Goal: Transaction & Acquisition: Subscribe to service/newsletter

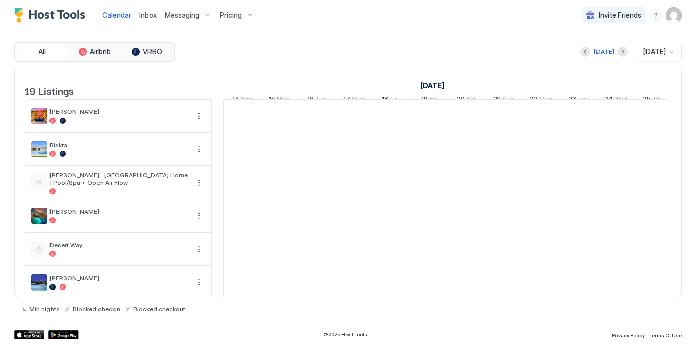
scroll to position [0, 561]
click at [199, 14] on div "Messaging" at bounding box center [188, 15] width 55 height 17
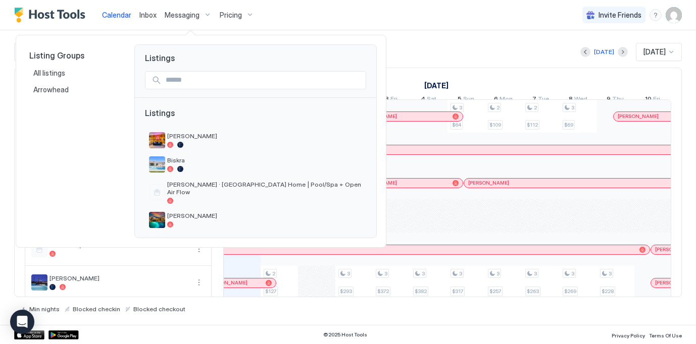
click at [236, 15] on div at bounding box center [348, 172] width 696 height 344
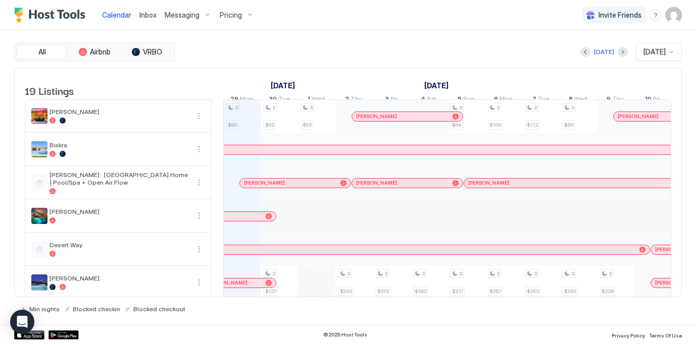
click at [239, 15] on span "Pricing" at bounding box center [231, 15] width 22 height 9
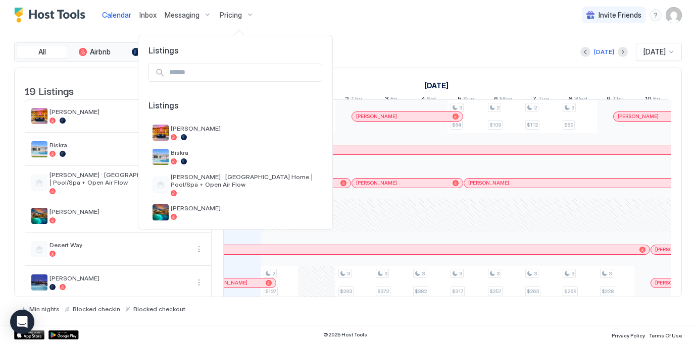
click at [196, 120] on span "Listings" at bounding box center [236, 111] width 174 height 20
click at [197, 131] on span "[PERSON_NAME]" at bounding box center [244, 129] width 147 height 8
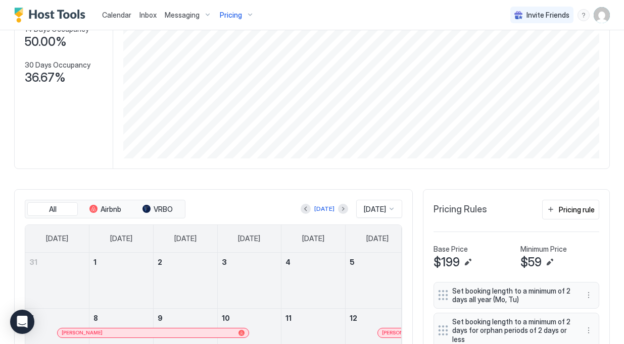
scroll to position [504946, 504627]
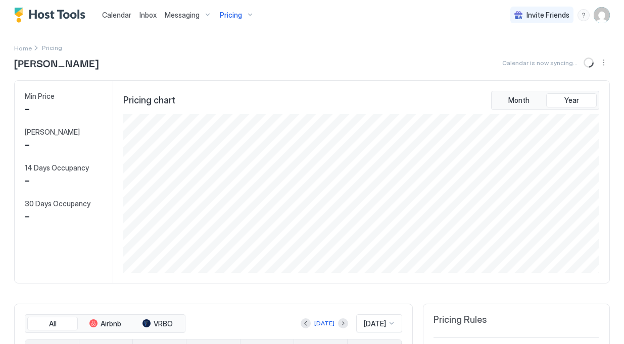
scroll to position [159, 478]
